Goal: Feedback & Contribution: Submit feedback/report problem

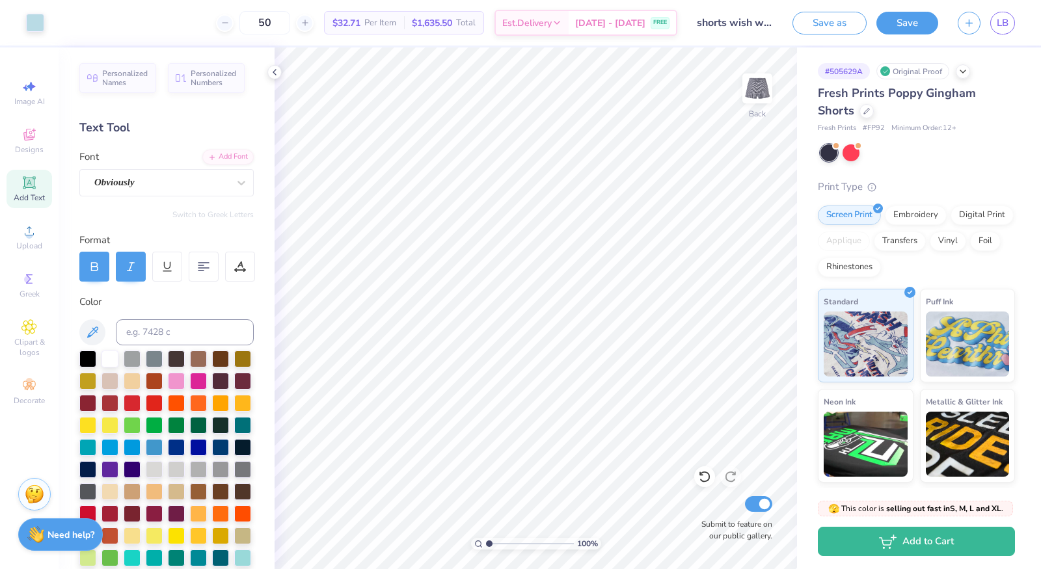
scroll to position [60, 0]
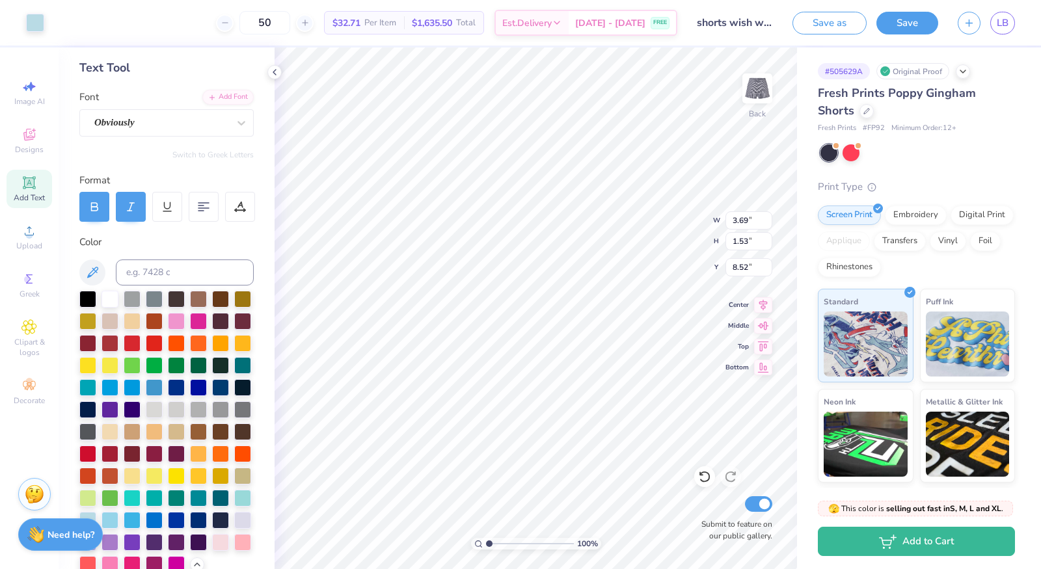
type input "8.03"
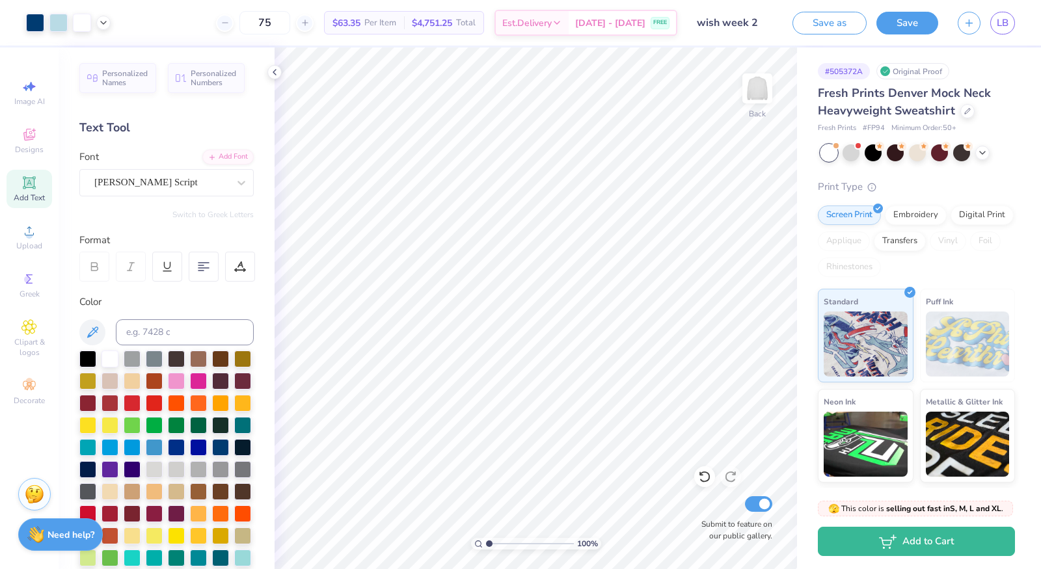
scroll to position [245, 0]
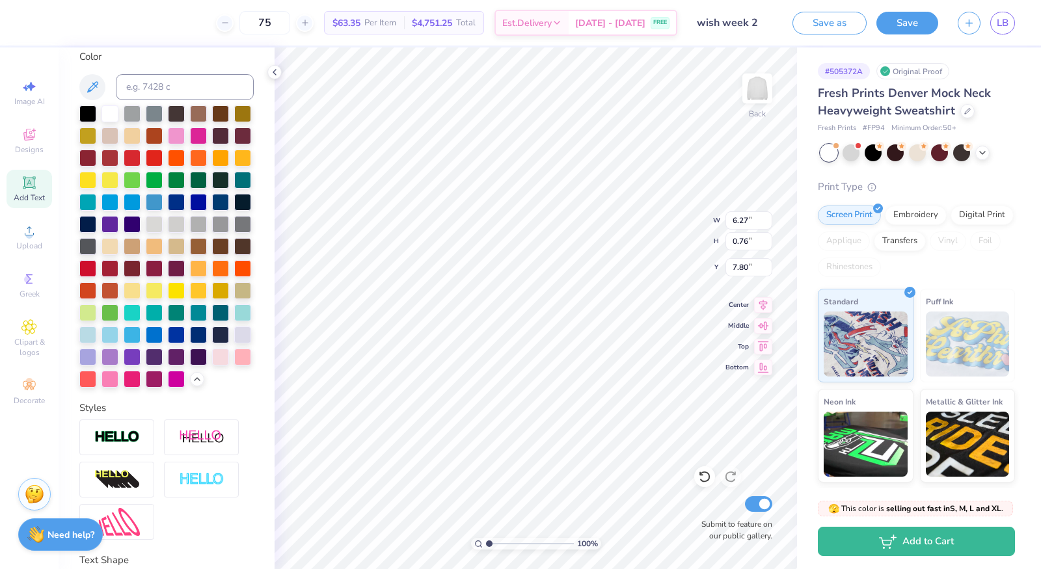
type input "4.02"
type input "0.48"
type input "7.53"
click at [34, 20] on div at bounding box center [35, 21] width 18 height 18
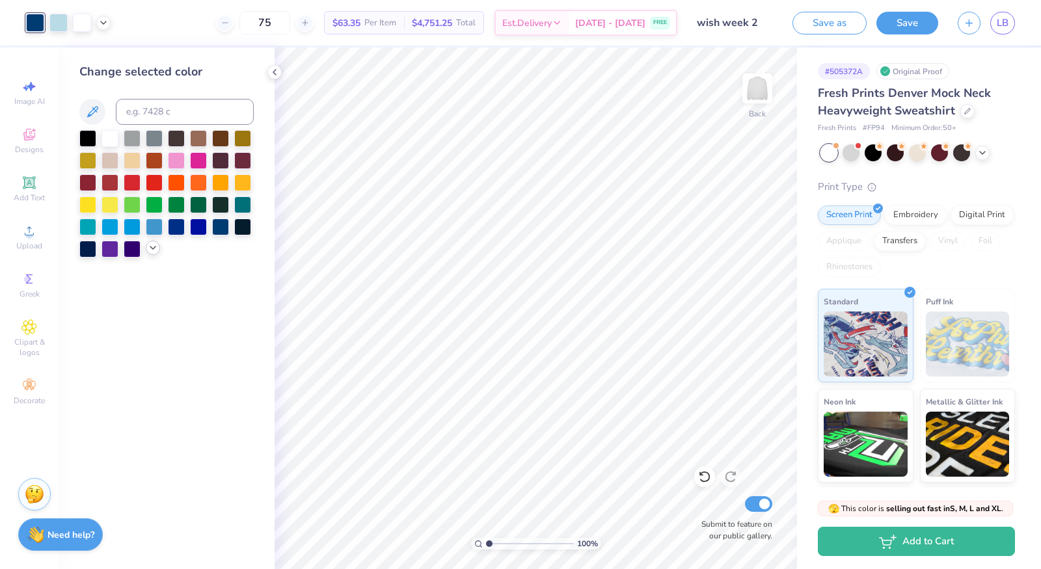
click at [148, 246] on icon at bounding box center [153, 248] width 10 height 10
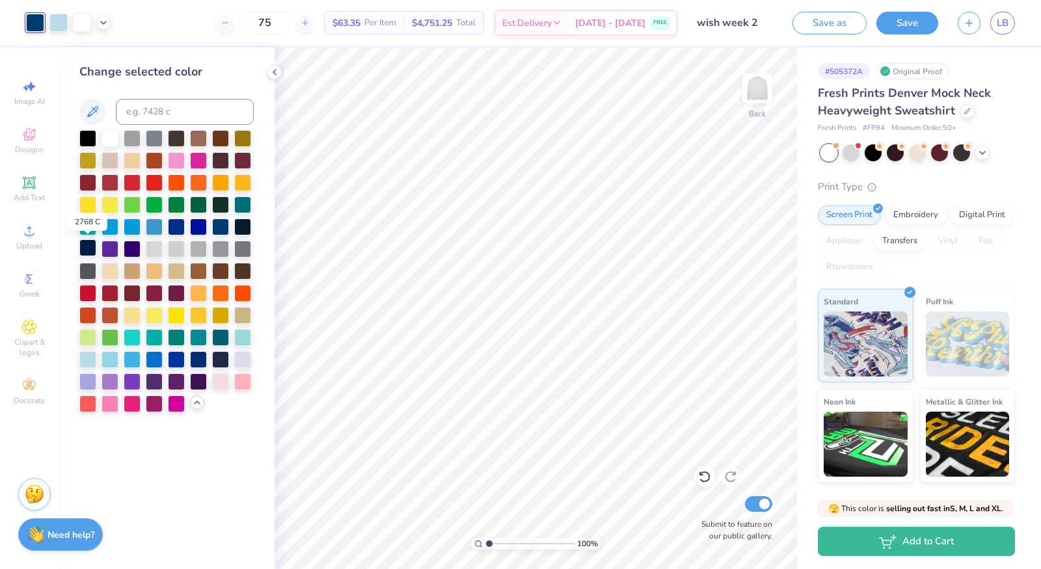
click at [91, 250] on div at bounding box center [87, 247] width 17 height 17
click at [221, 360] on div at bounding box center [220, 358] width 17 height 17
click at [90, 246] on div at bounding box center [87, 247] width 17 height 17
click at [196, 359] on div at bounding box center [198, 358] width 17 height 17
click at [909, 17] on button "Save" at bounding box center [907, 21] width 62 height 23
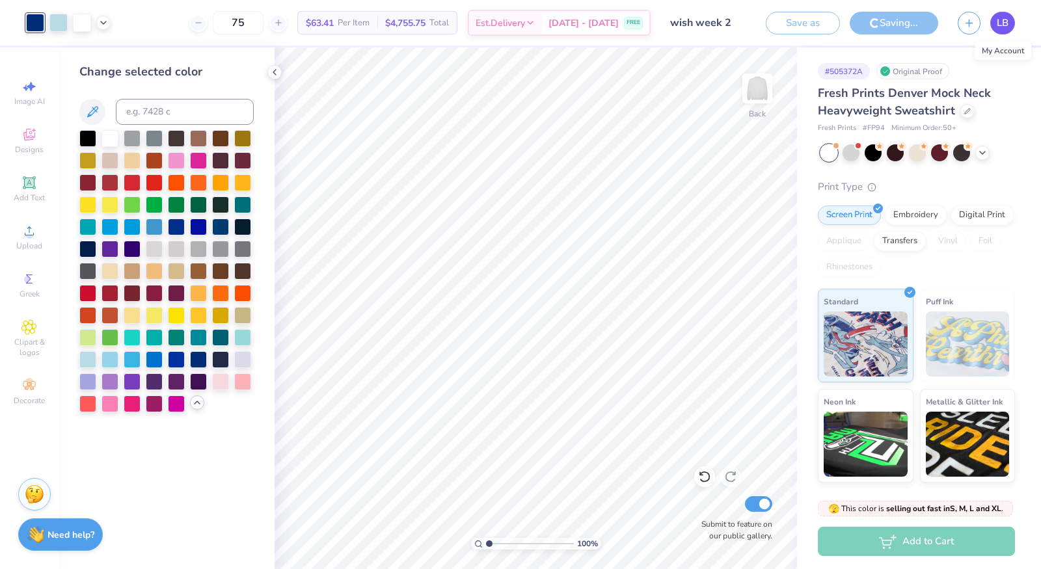
click at [1004, 29] on span "LB" at bounding box center [1003, 23] width 12 height 15
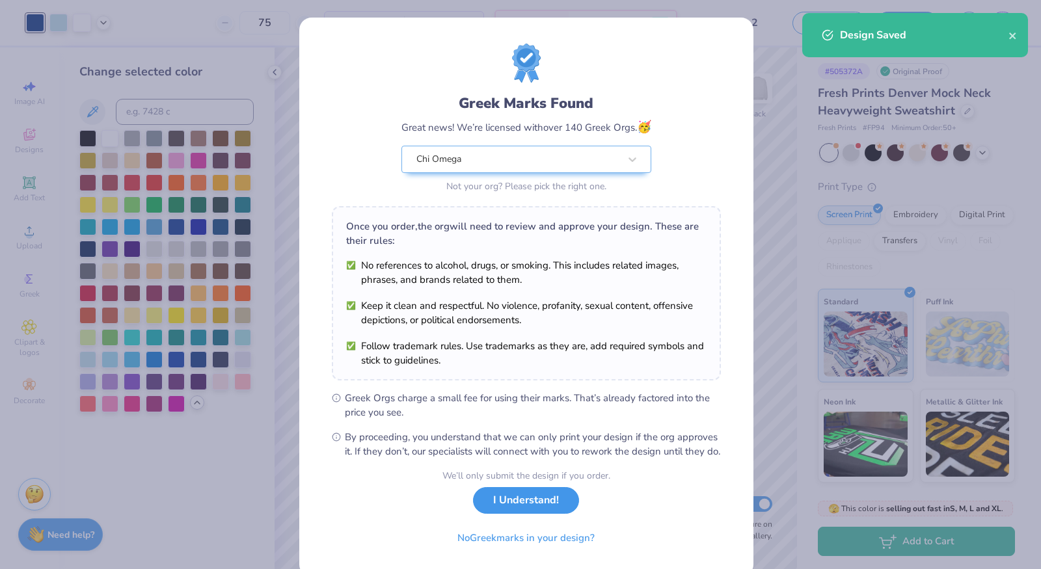
click at [548, 514] on button "I Understand!" at bounding box center [526, 500] width 106 height 27
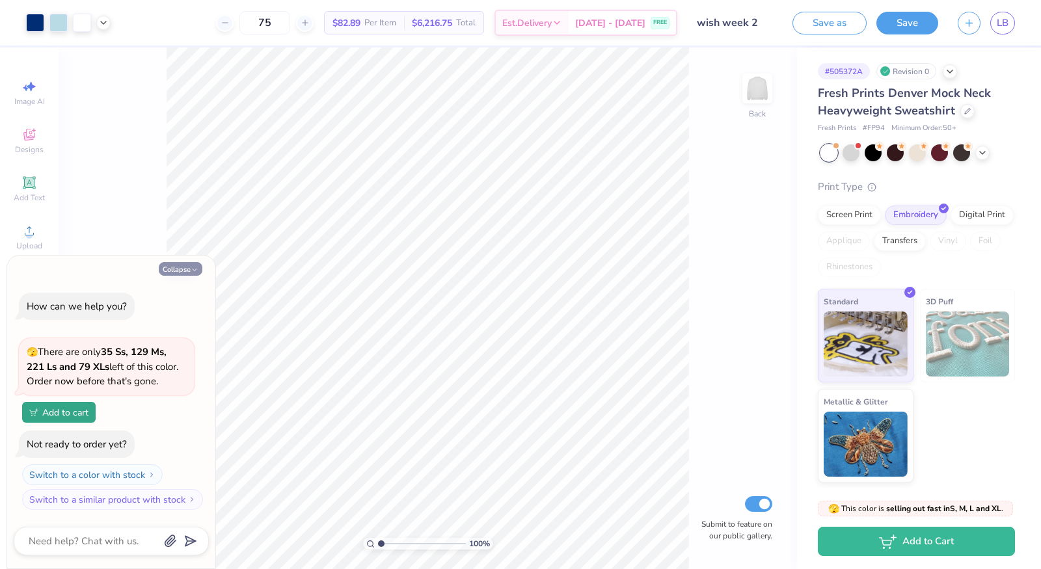
click at [181, 269] on button "Collapse" at bounding box center [181, 269] width 44 height 14
type textarea "x"
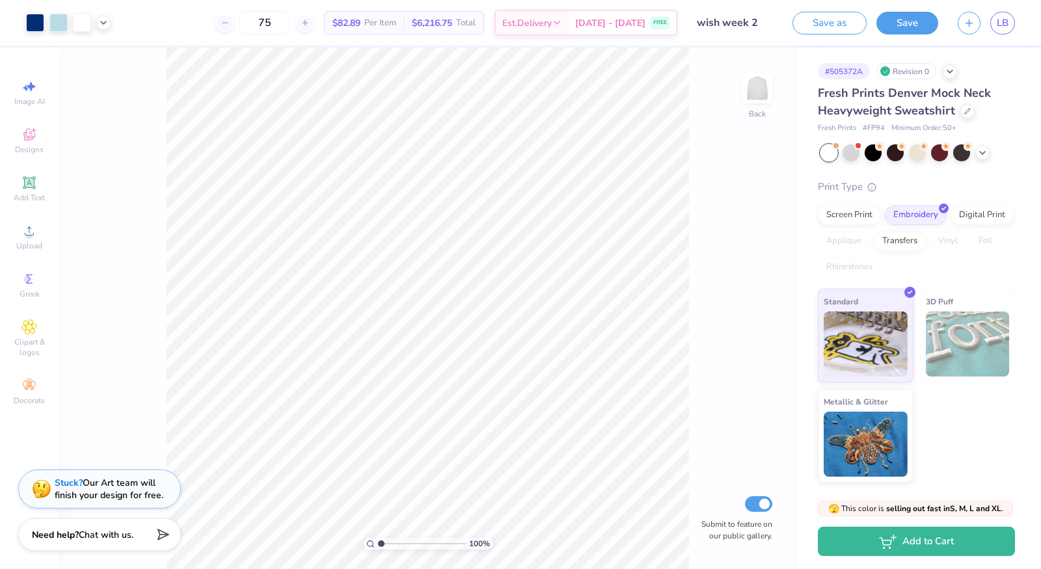
click at [120, 493] on div "Stuck? Our Art team will finish your design for free." at bounding box center [109, 489] width 109 height 25
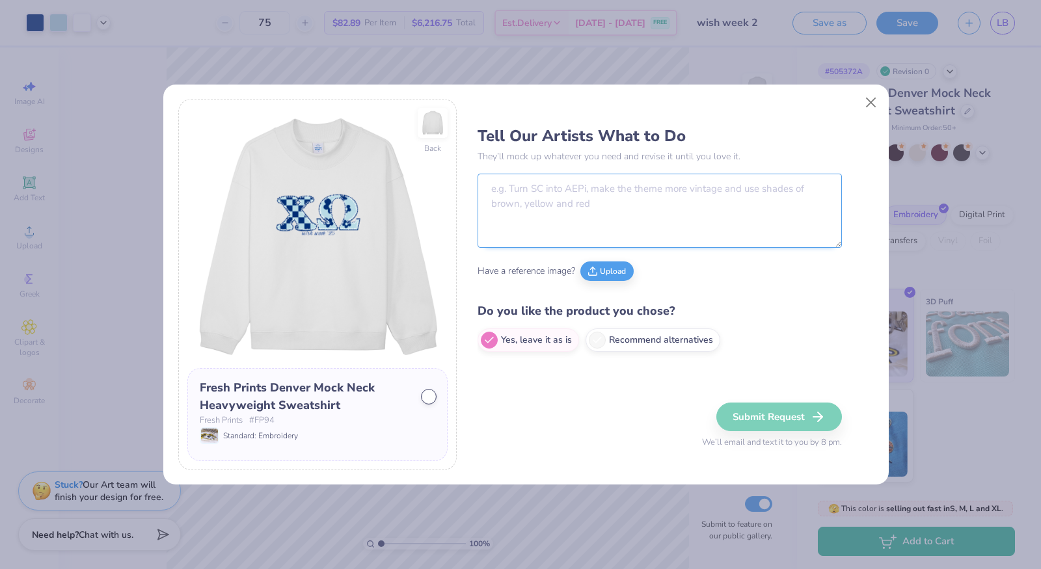
click at [524, 207] on textarea at bounding box center [660, 211] width 364 height 74
type textarea "Make the pattern inside the letters gingham rather than checkered and flower"
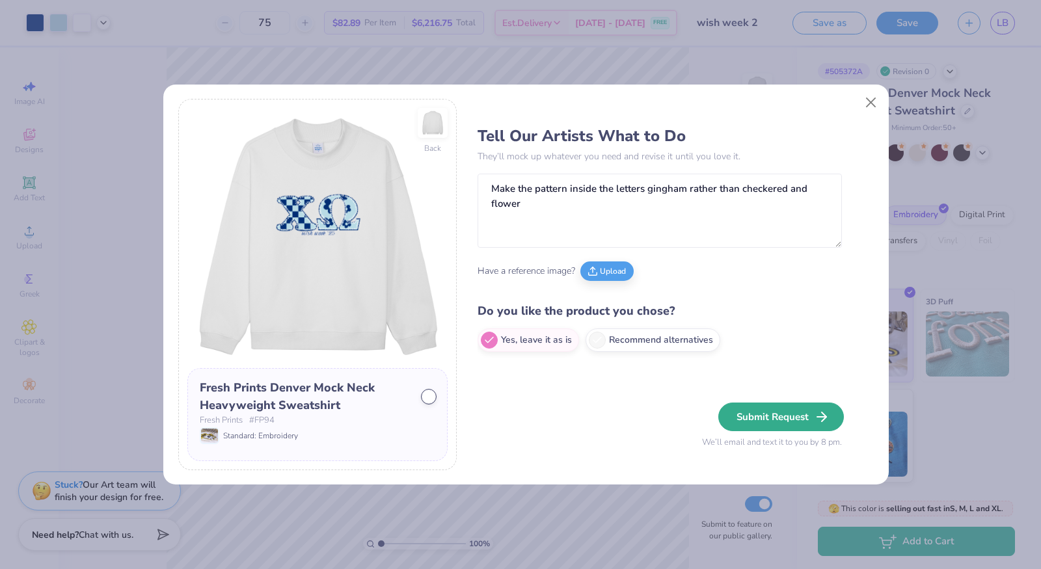
click at [790, 414] on button "Submit Request" at bounding box center [781, 417] width 126 height 29
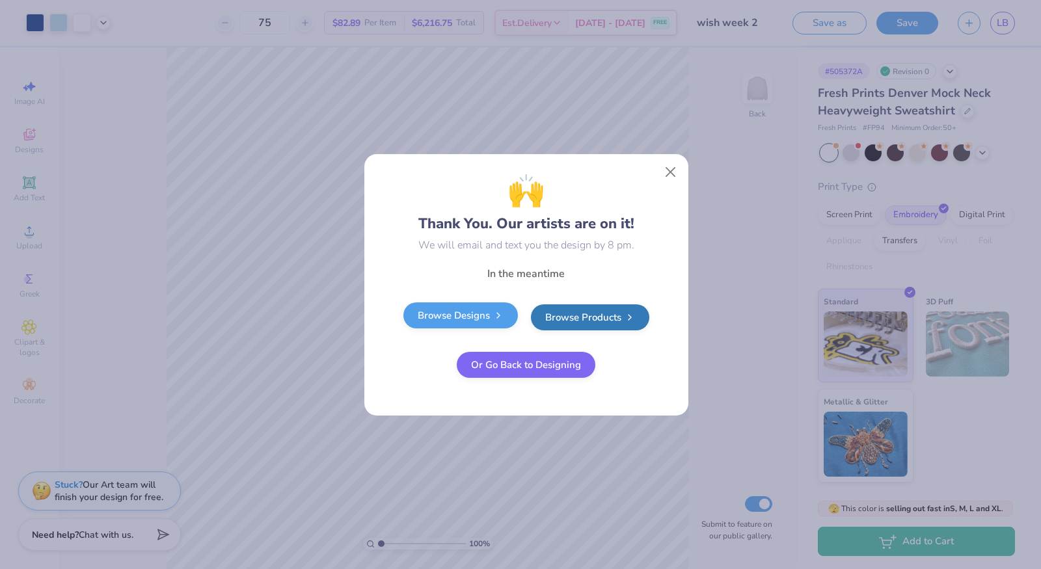
click at [505, 318] on link "Browse Designs" at bounding box center [460, 316] width 115 height 26
